Goal: Use online tool/utility: Use online tool/utility

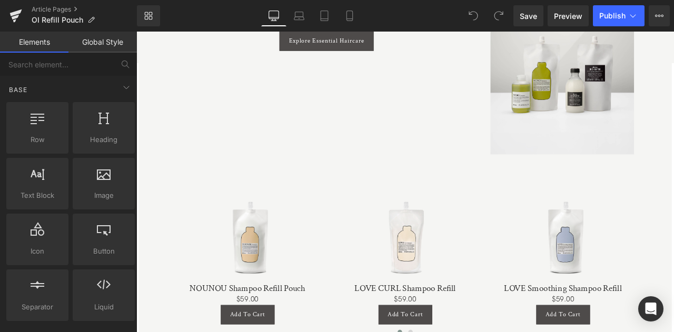
scroll to position [2135, 0]
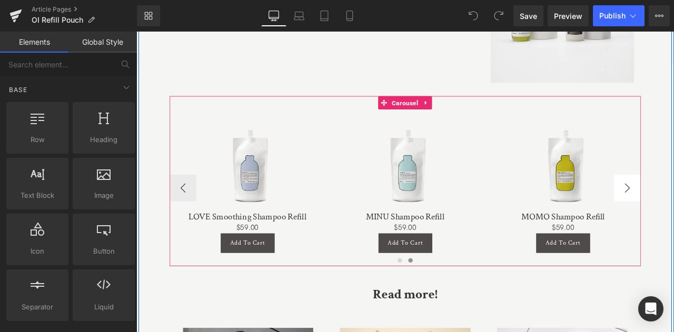
click at [673, 217] on div "Sale Off" at bounding box center [642, 191] width 174 height 104
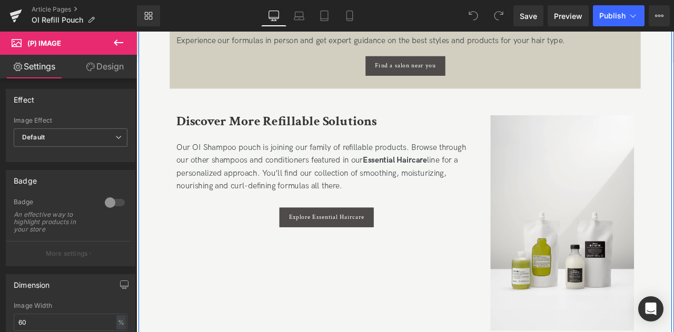
scroll to position [1841, 0]
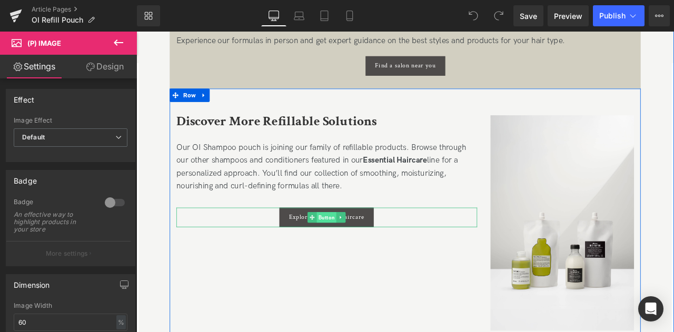
click at [352, 248] on span "Button" at bounding box center [361, 251] width 23 height 13
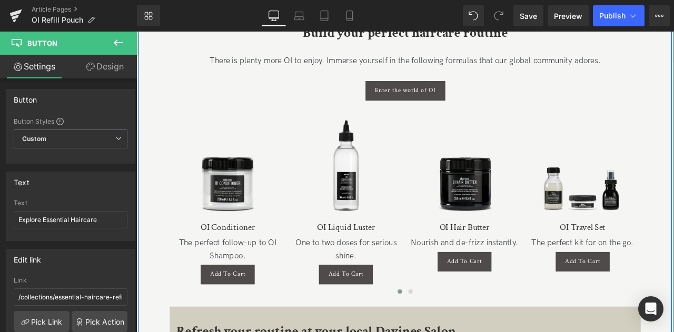
scroll to position [1460, 0]
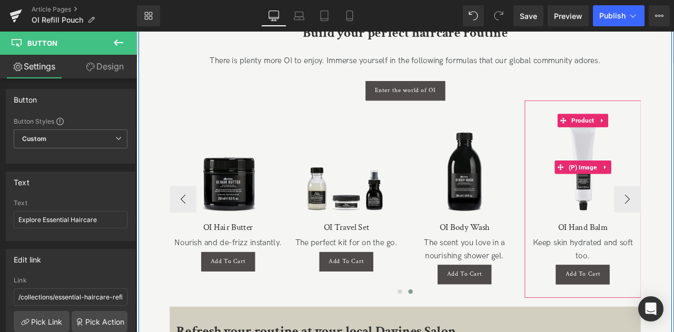
click at [673, 223] on img at bounding box center [665, 192] width 127 height 127
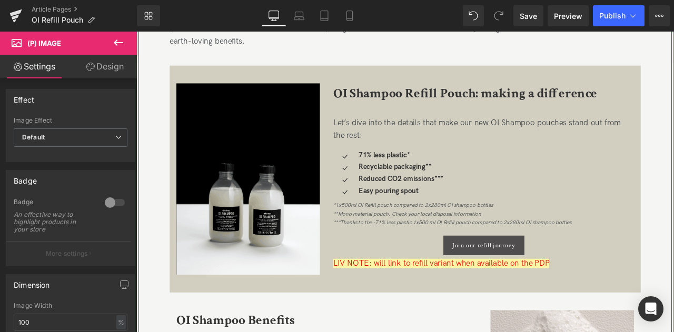
scroll to position [388, 0]
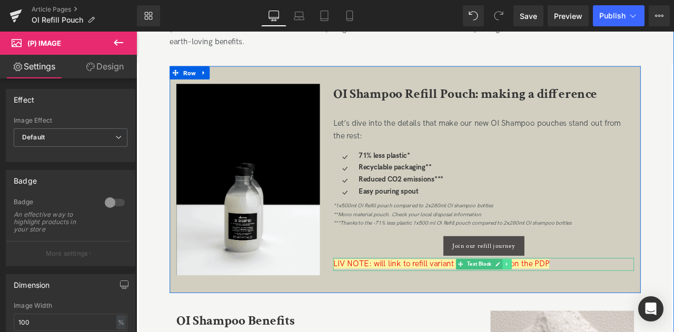
click at [575, 305] on icon at bounding box center [575, 307] width 6 height 6
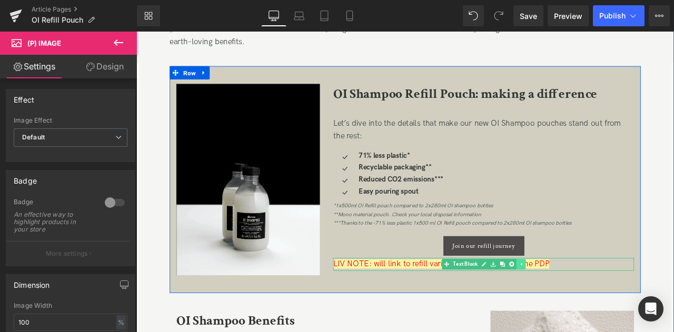
click at [575, 306] on link at bounding box center [580, 307] width 11 height 13
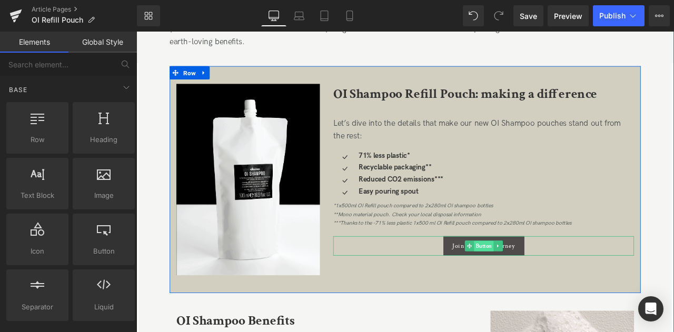
click at [547, 284] on span "Button" at bounding box center [547, 286] width 23 height 13
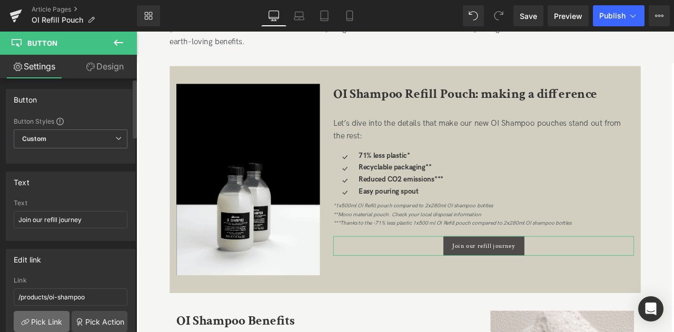
click at [51, 318] on link "Pick Link" at bounding box center [42, 321] width 56 height 21
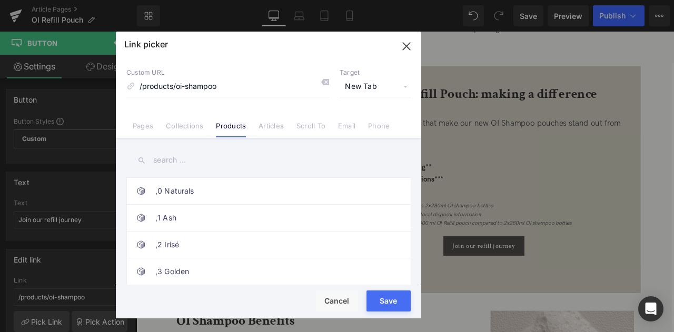
click at [199, 169] on input "text" at bounding box center [268, 160] width 284 height 24
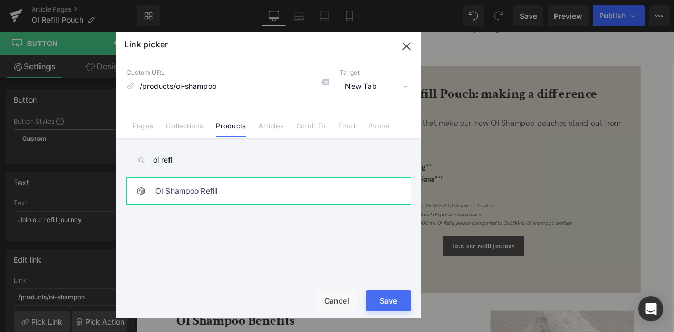
type input "oi refi"
click at [232, 186] on link "OI Shampoo Refill" at bounding box center [271, 191] width 232 height 26
click at [378, 299] on button "Save" at bounding box center [388, 301] width 44 height 21
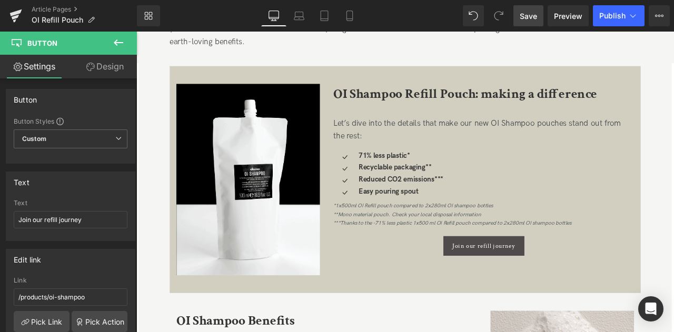
click at [528, 16] on span "Save" at bounding box center [527, 16] width 17 height 11
